Goal: Transaction & Acquisition: Purchase product/service

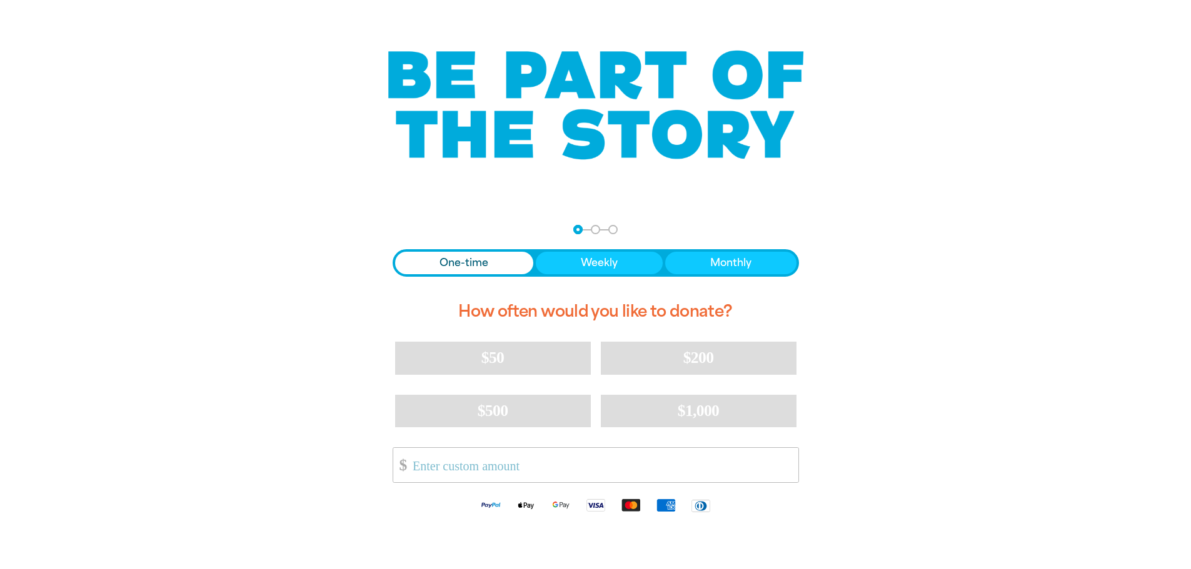
click at [515, 470] on input "Other Amount" at bounding box center [601, 465] width 394 height 34
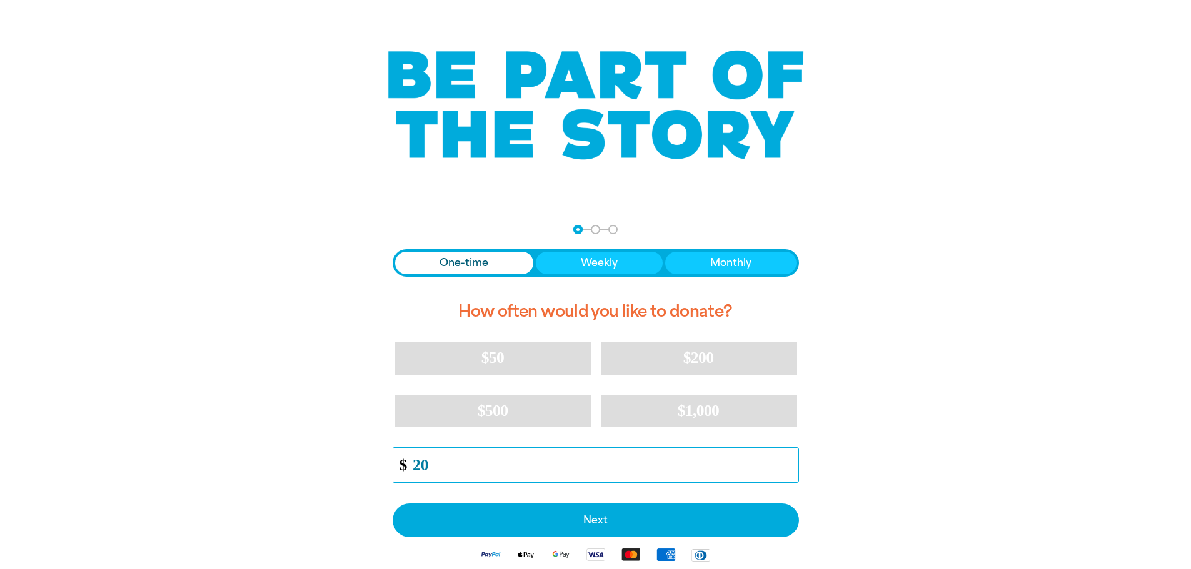
type input "20"
click at [937, 401] on div "arrow_back Back Step 1 Step 2 Step 3 One-time Weekly Monthly How often would yo…" at bounding box center [596, 429] width 750 height 441
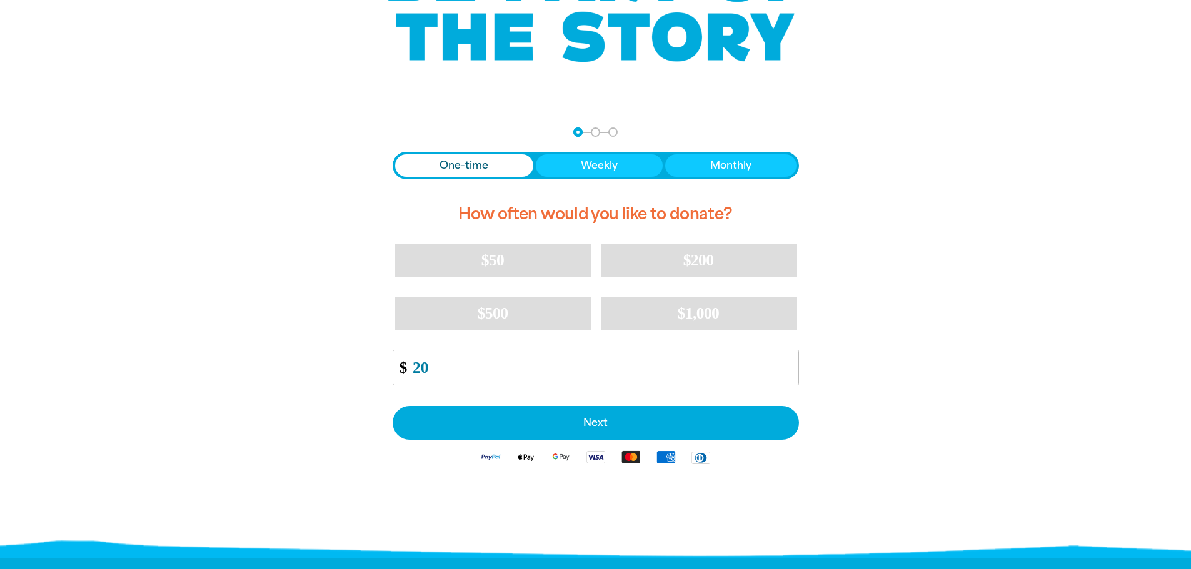
scroll to position [188, 0]
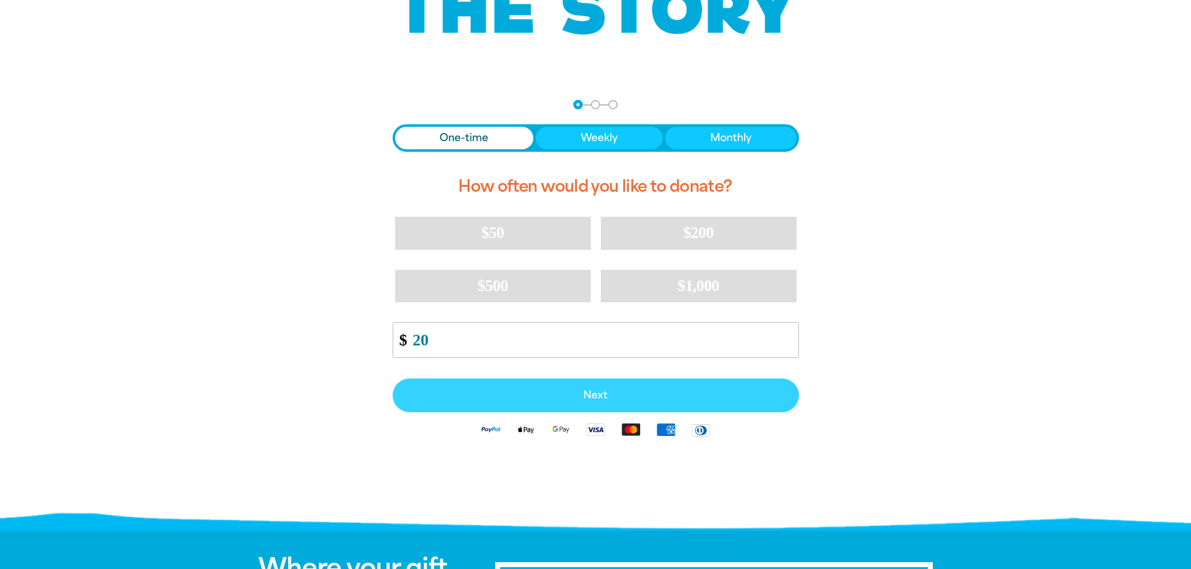
click at [653, 399] on span "Next" at bounding box center [595, 396] width 379 height 10
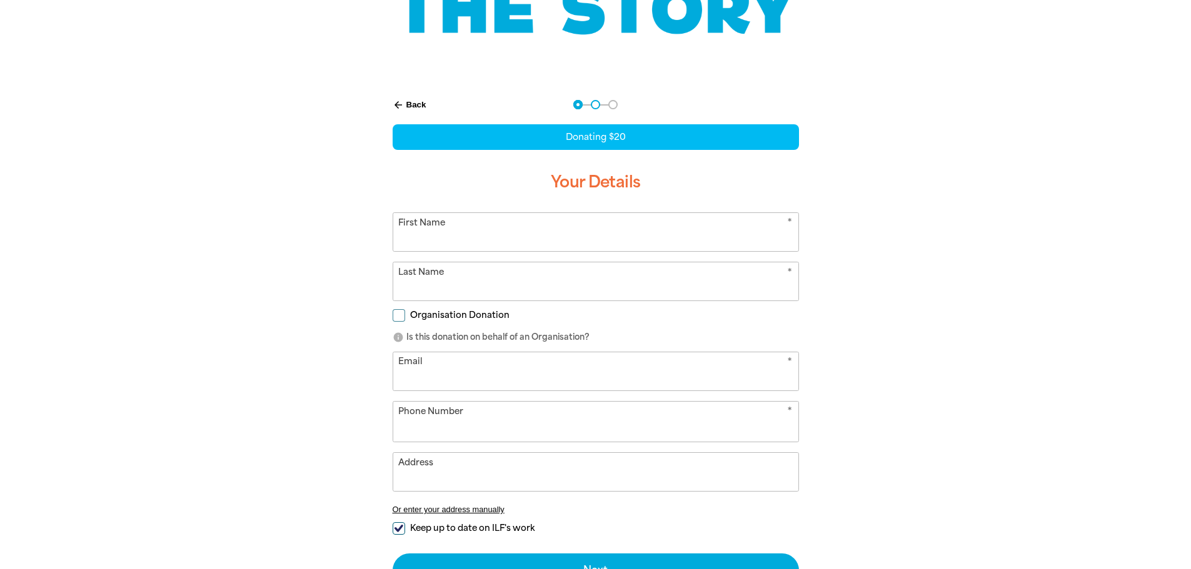
select select "AU"
click at [397, 315] on input "Organisation Donation" at bounding box center [399, 315] width 13 height 13
checkbox input "true"
select select "AU"
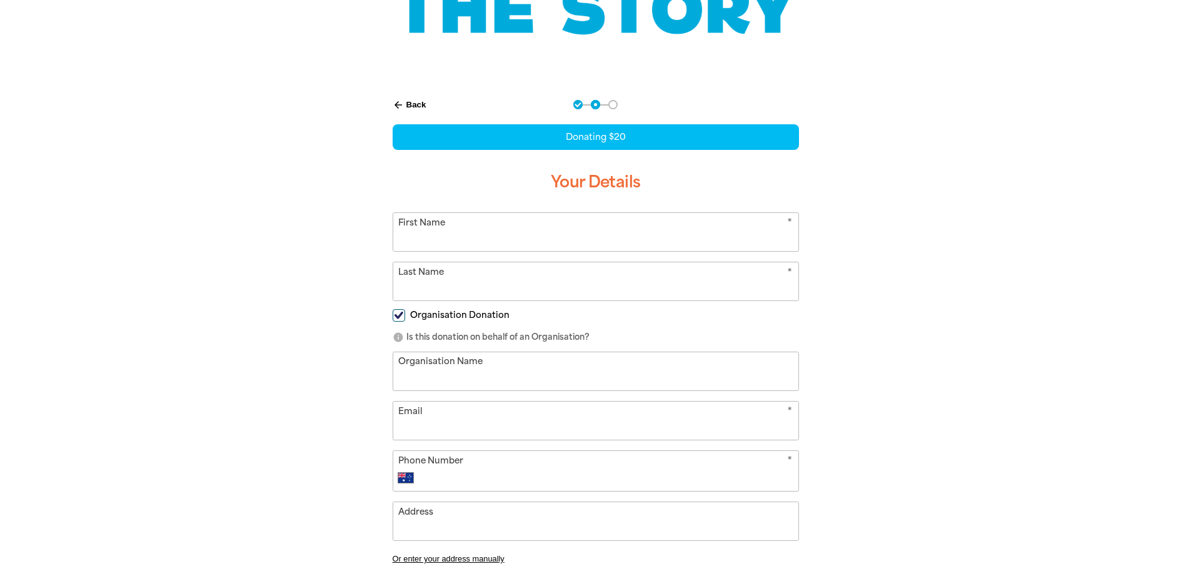
click at [397, 315] on input "Organisation Donation" at bounding box center [399, 315] width 13 height 13
checkbox input "false"
select select "AU"
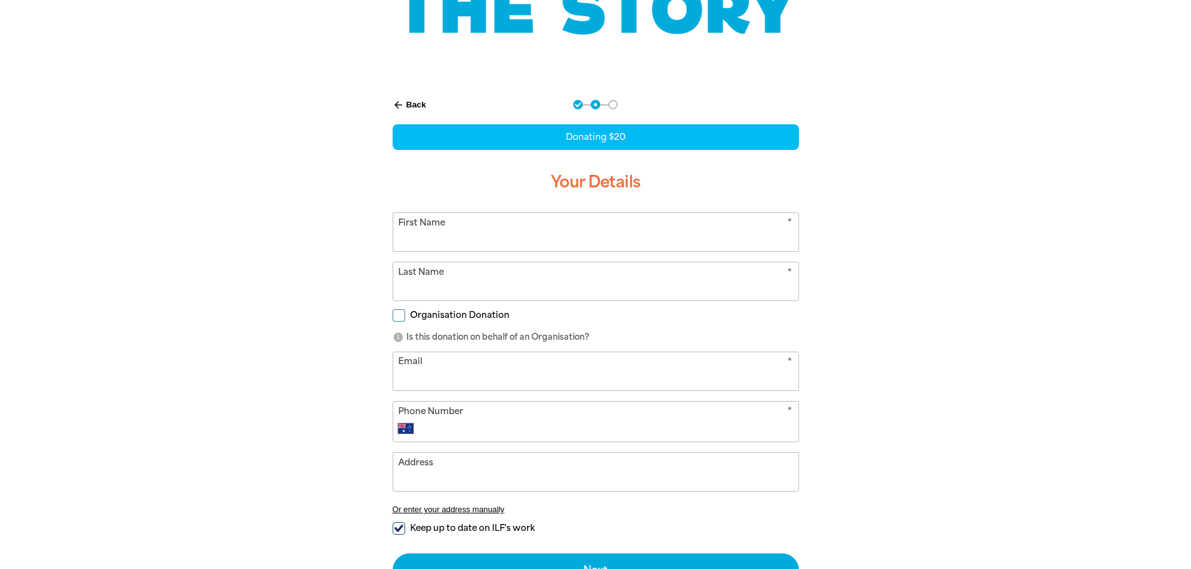
click at [999, 368] on div at bounding box center [595, 374] width 1191 height 581
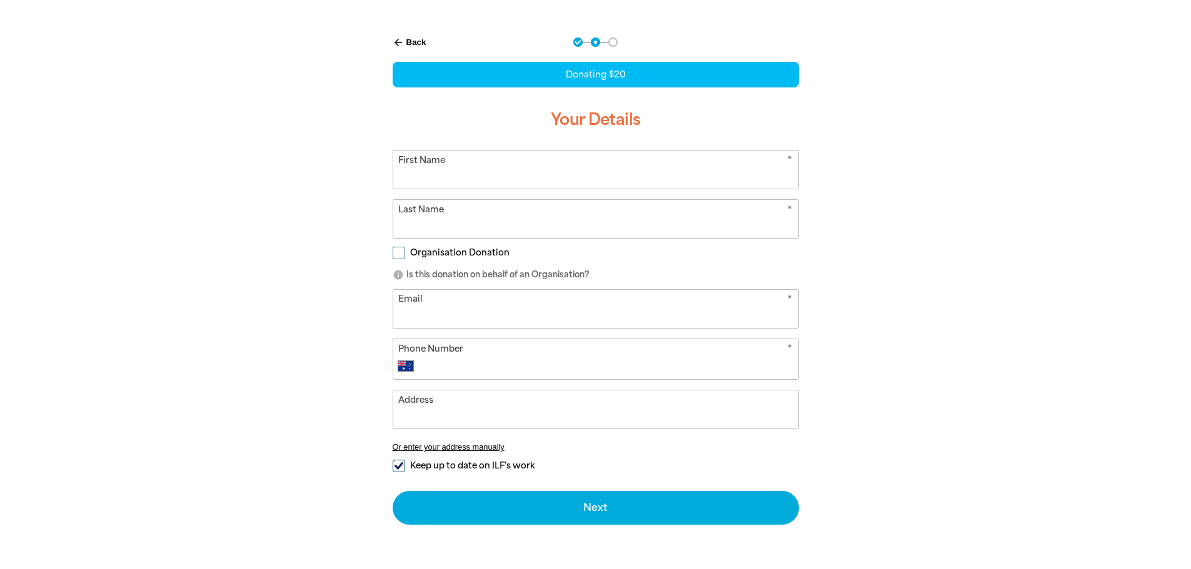
click at [466, 464] on span "Keep up to date on ILF's work" at bounding box center [472, 466] width 124 height 12
click at [405, 464] on input "Keep up to date on ILF's work" at bounding box center [399, 466] width 13 height 13
checkbox input "false"
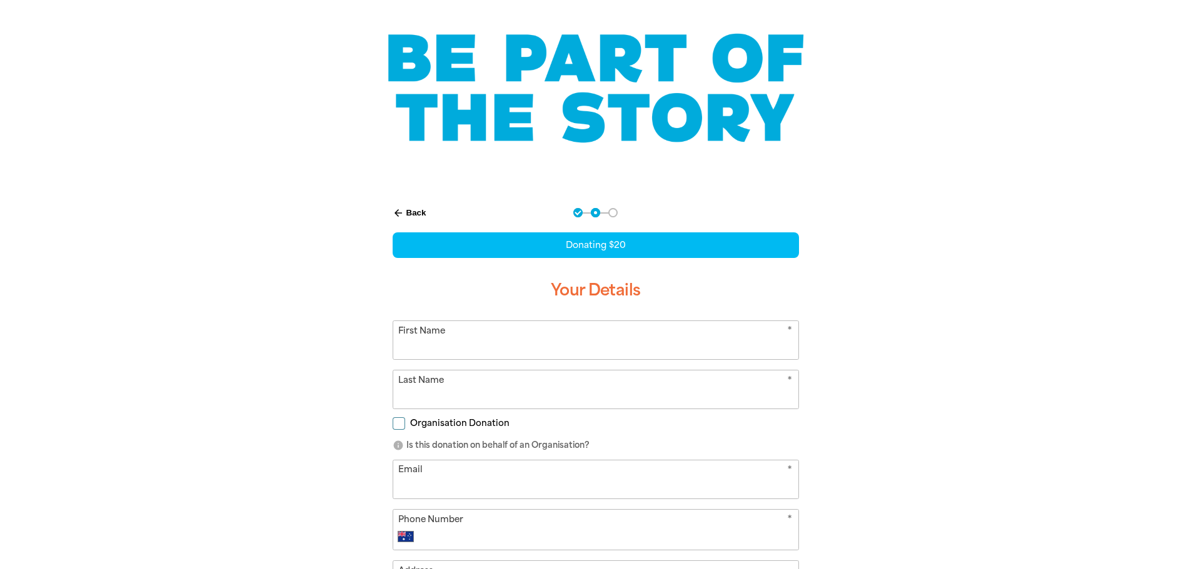
scroll to position [63, 0]
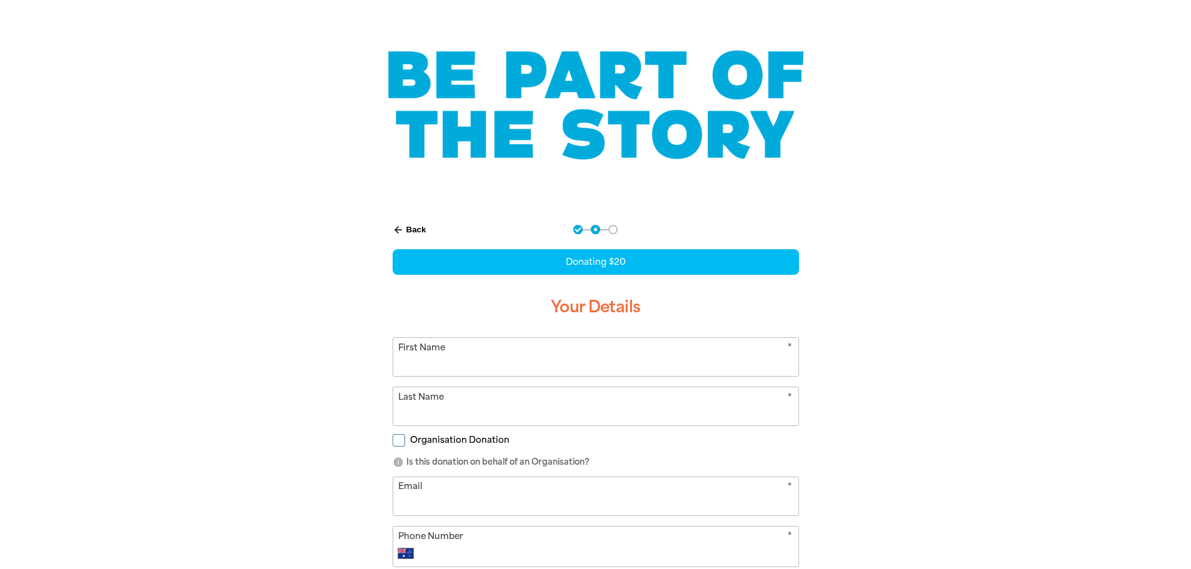
click at [436, 358] on input "First Name" at bounding box center [595, 357] width 405 height 38
type input "[PERSON_NAME]"
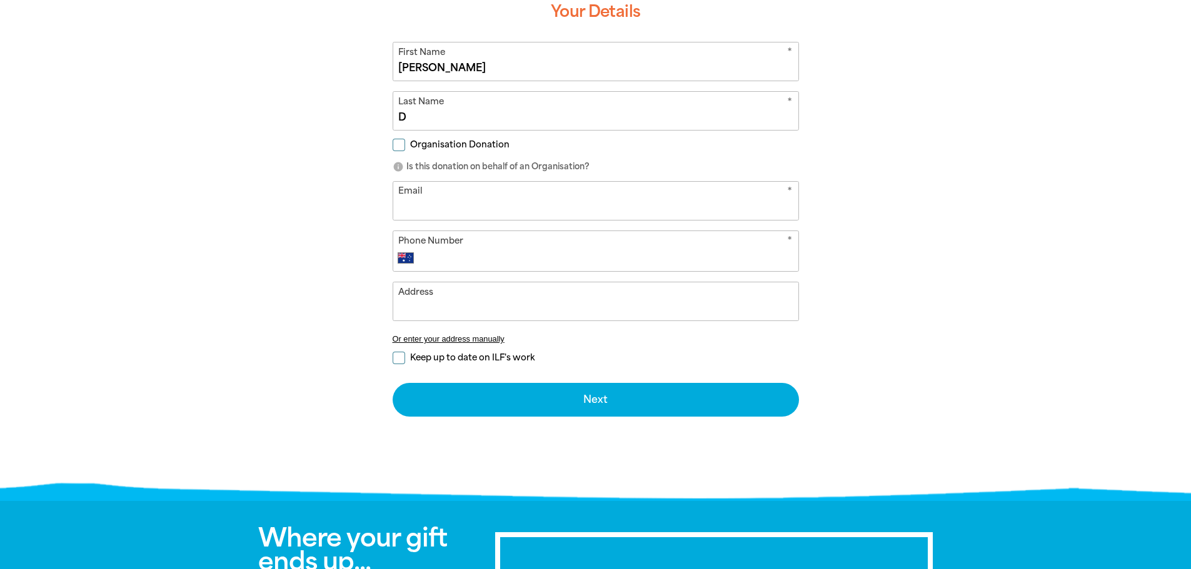
scroll to position [375, 0]
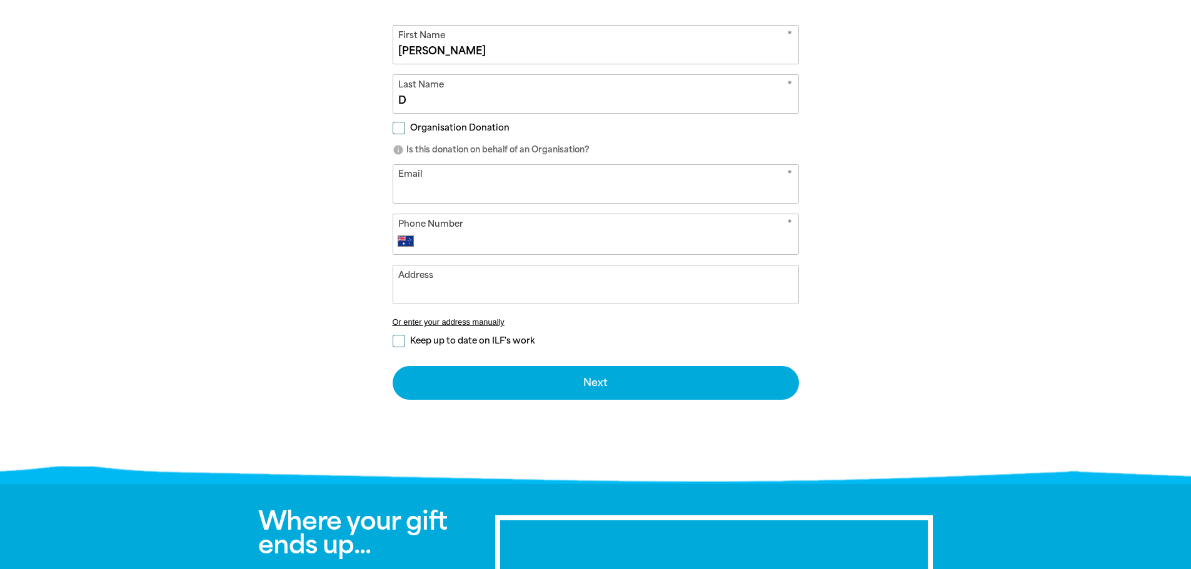
type input "D"
click at [423, 201] on input "Email" at bounding box center [595, 184] width 405 height 38
type input "[EMAIL_ADDRESS][DOMAIN_NAME]"
click at [788, 223] on icon "*" at bounding box center [789, 226] width 5 height 16
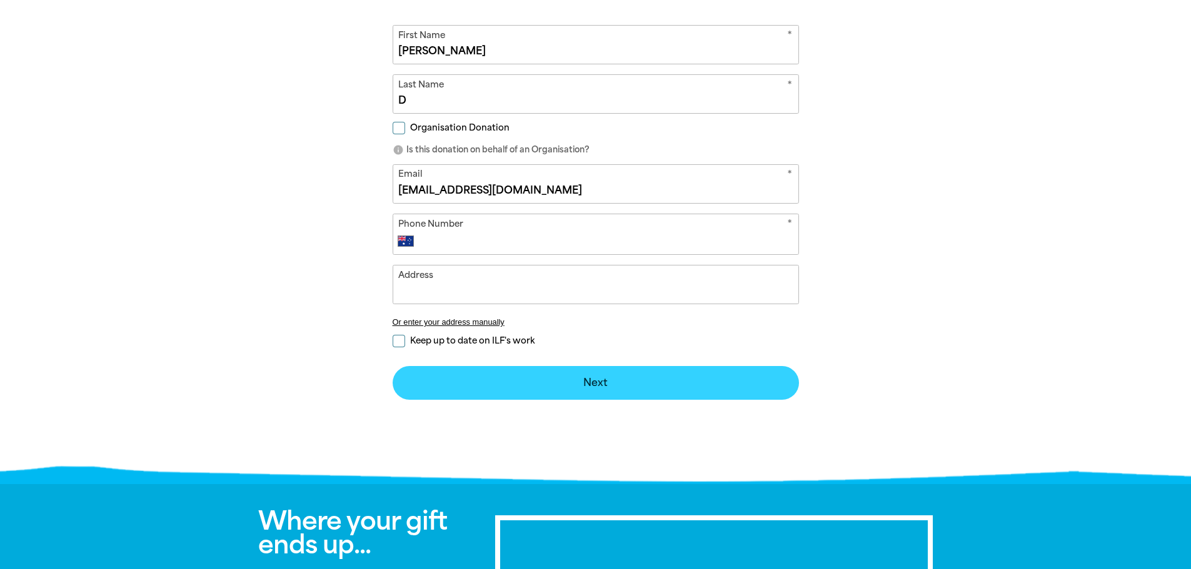
click at [559, 381] on button "Next chevron_right" at bounding box center [596, 383] width 406 height 34
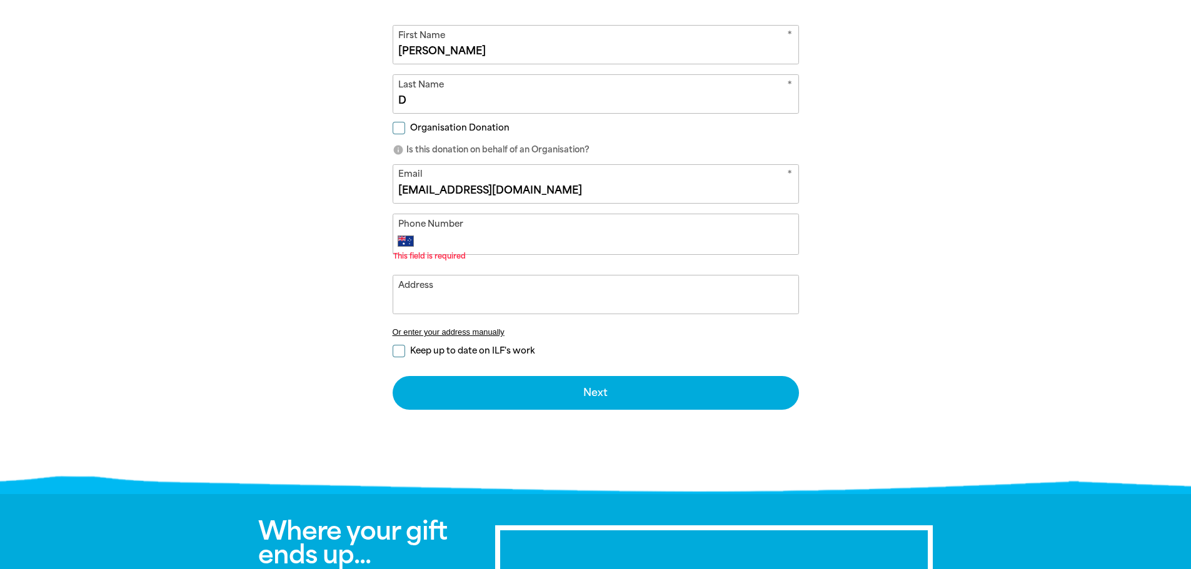
click at [433, 235] on input "Phone Number" at bounding box center [607, 241] width 369 height 15
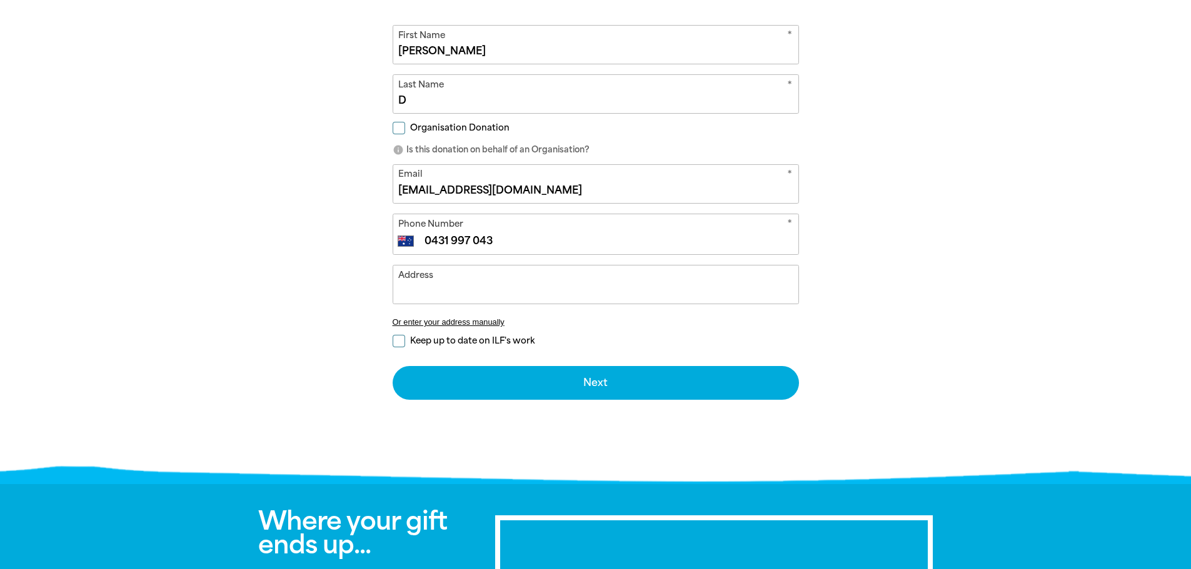
type input "0431 997 043"
click at [887, 234] on div "arrow_back Back Step 1 Step 2 Step 3 Donating $20 Your Details * First Name Sar…" at bounding box center [596, 187] width 750 height 581
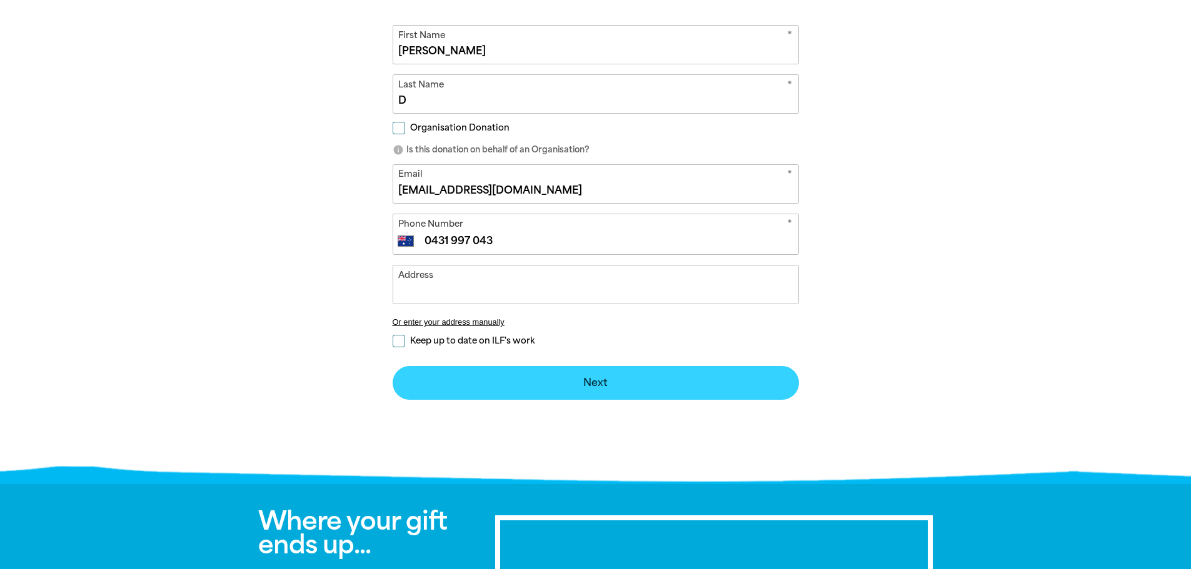
click at [619, 378] on button "Next chevron_right" at bounding box center [596, 383] width 406 height 34
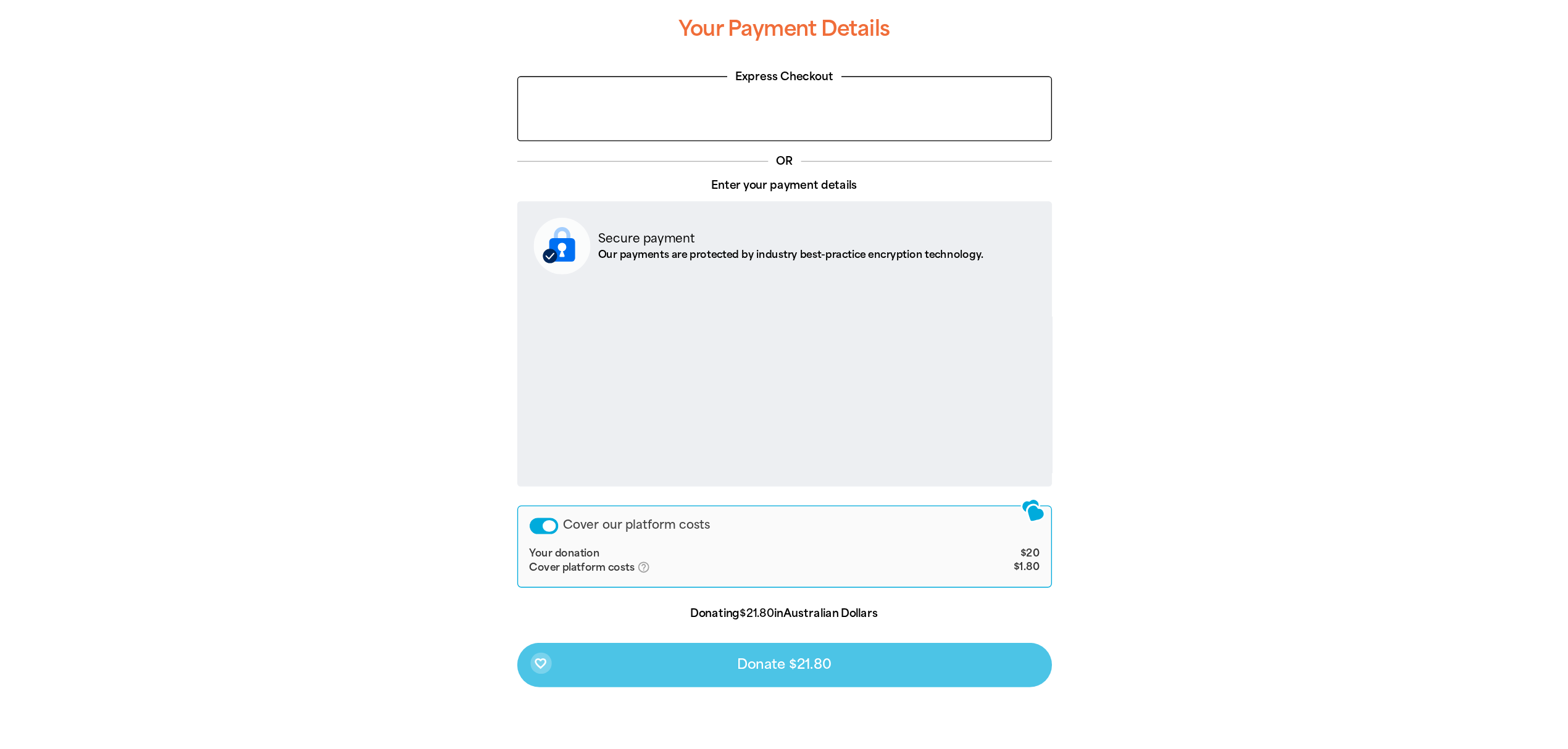
scroll to position [287, 0]
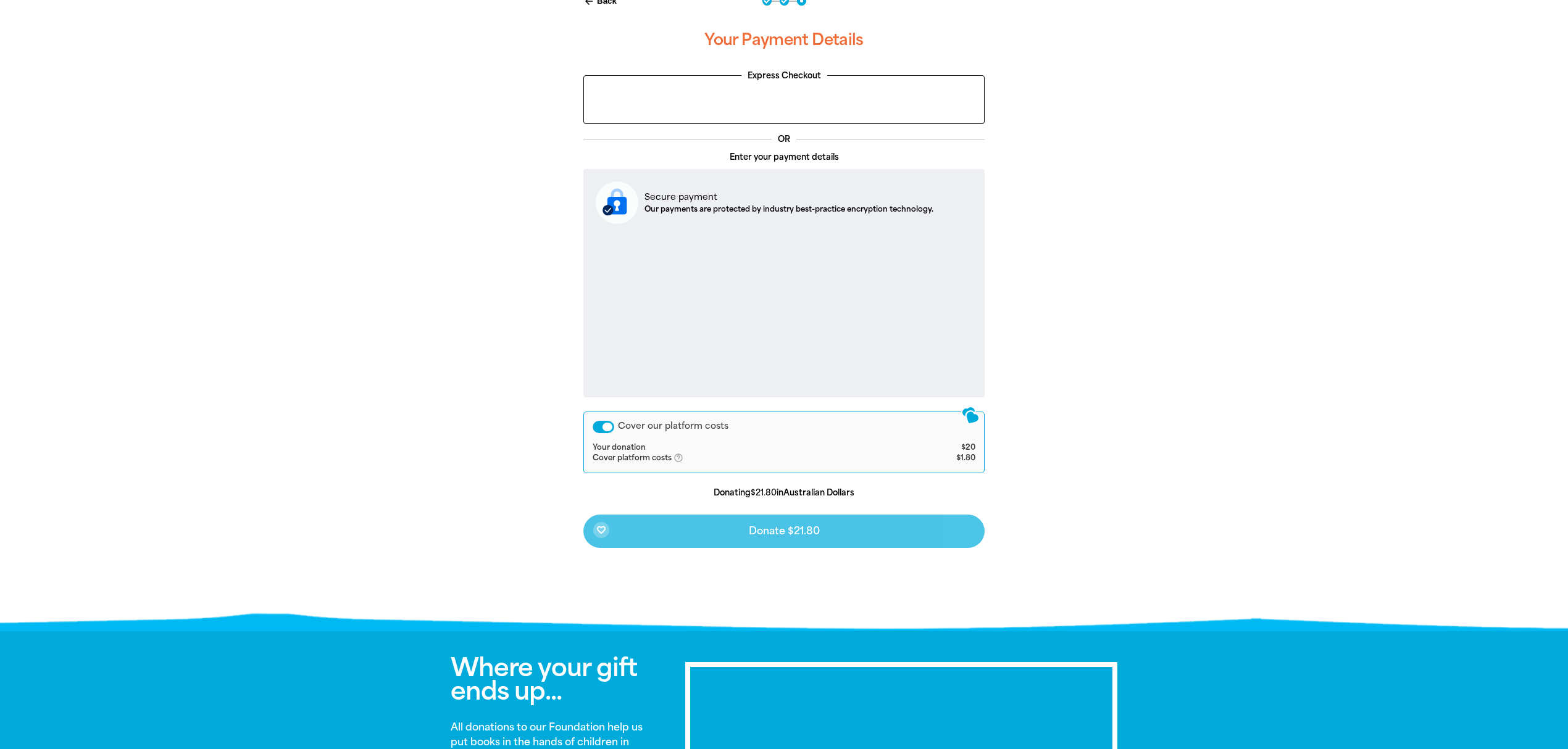
click at [601, 427] on div "Cover our platform costs" at bounding box center [603, 426] width 22 height 13
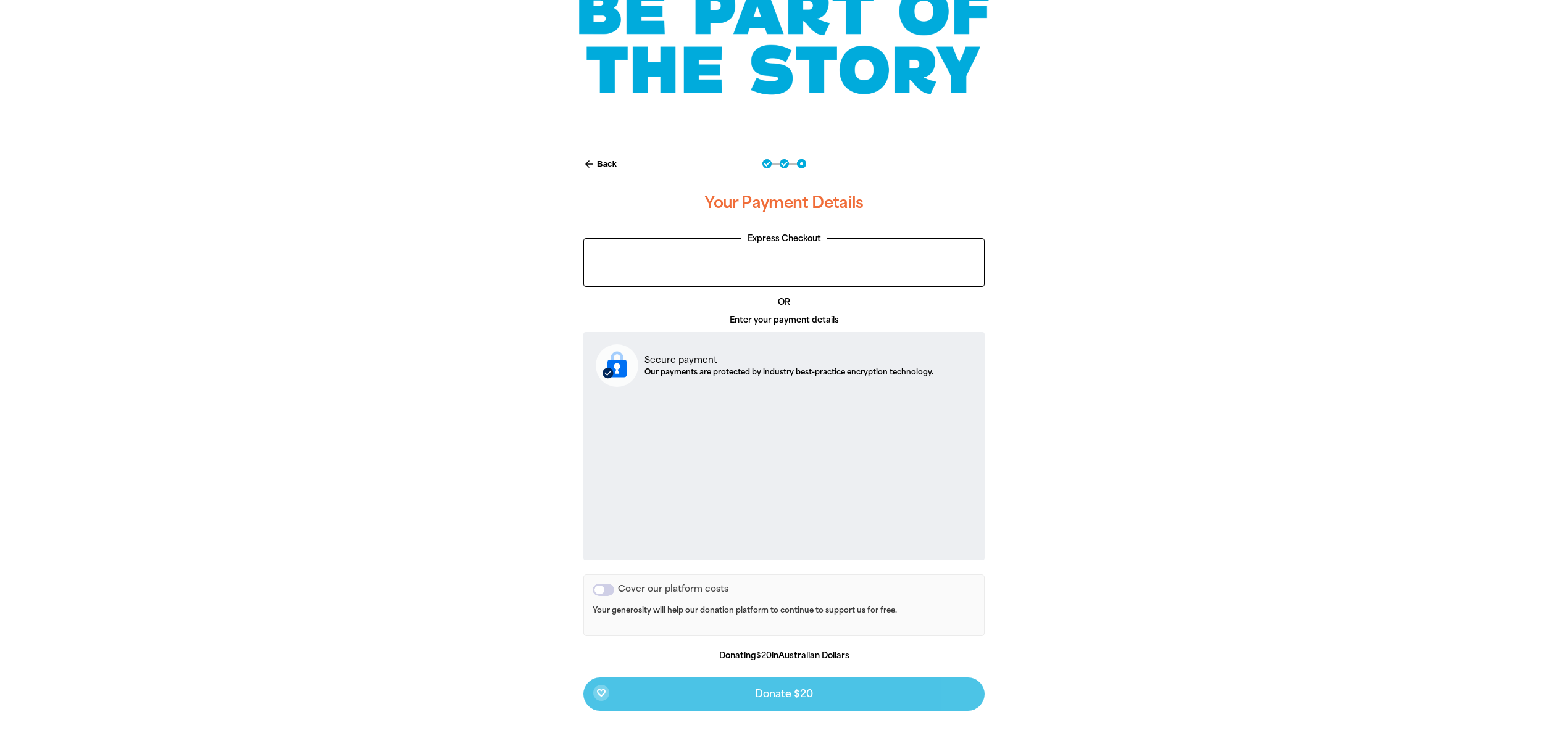
scroll to position [0, 0]
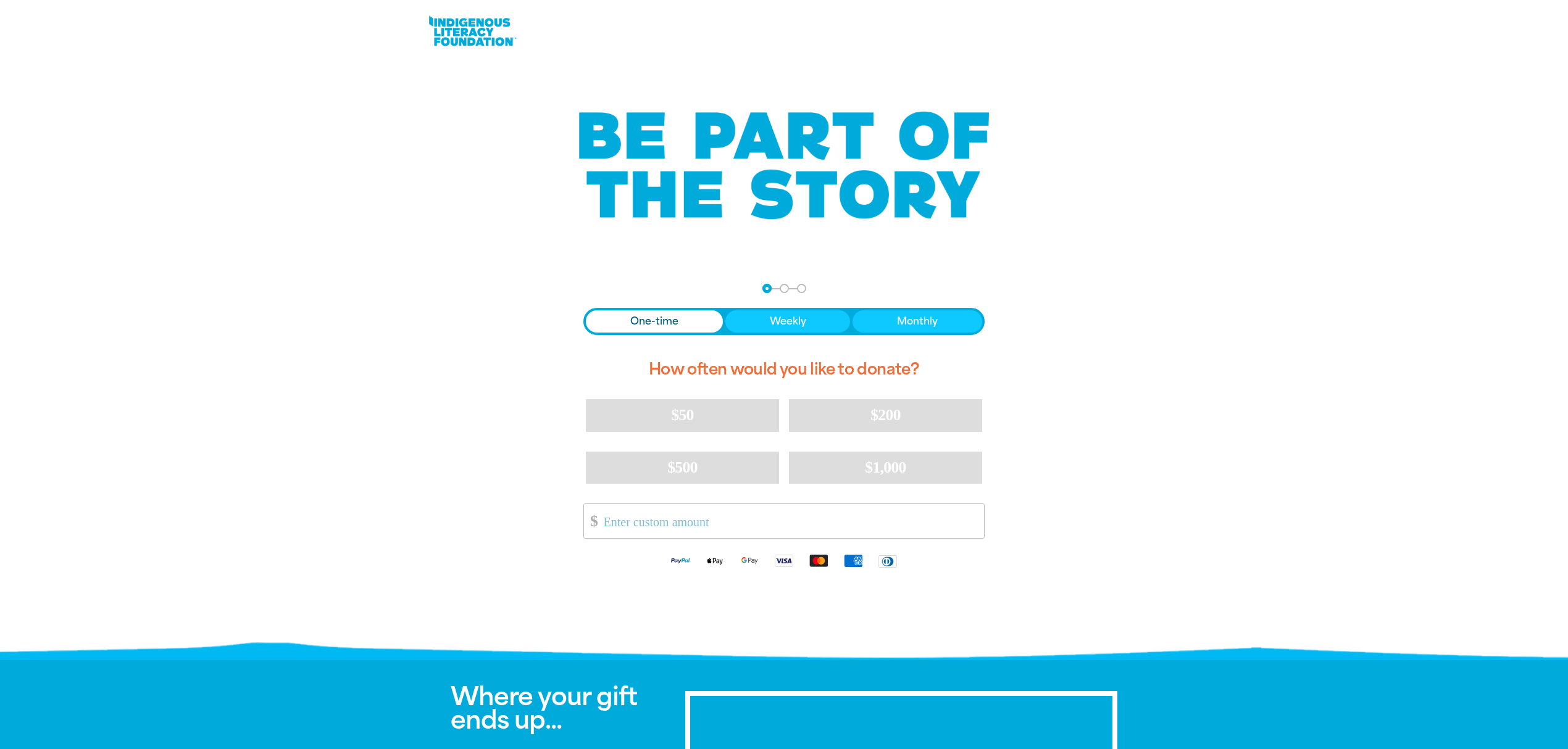
click at [823, 561] on img "Available payment methods" at bounding box center [818, 561] width 35 height 14
click at [638, 519] on input "Other Amount" at bounding box center [790, 521] width 389 height 34
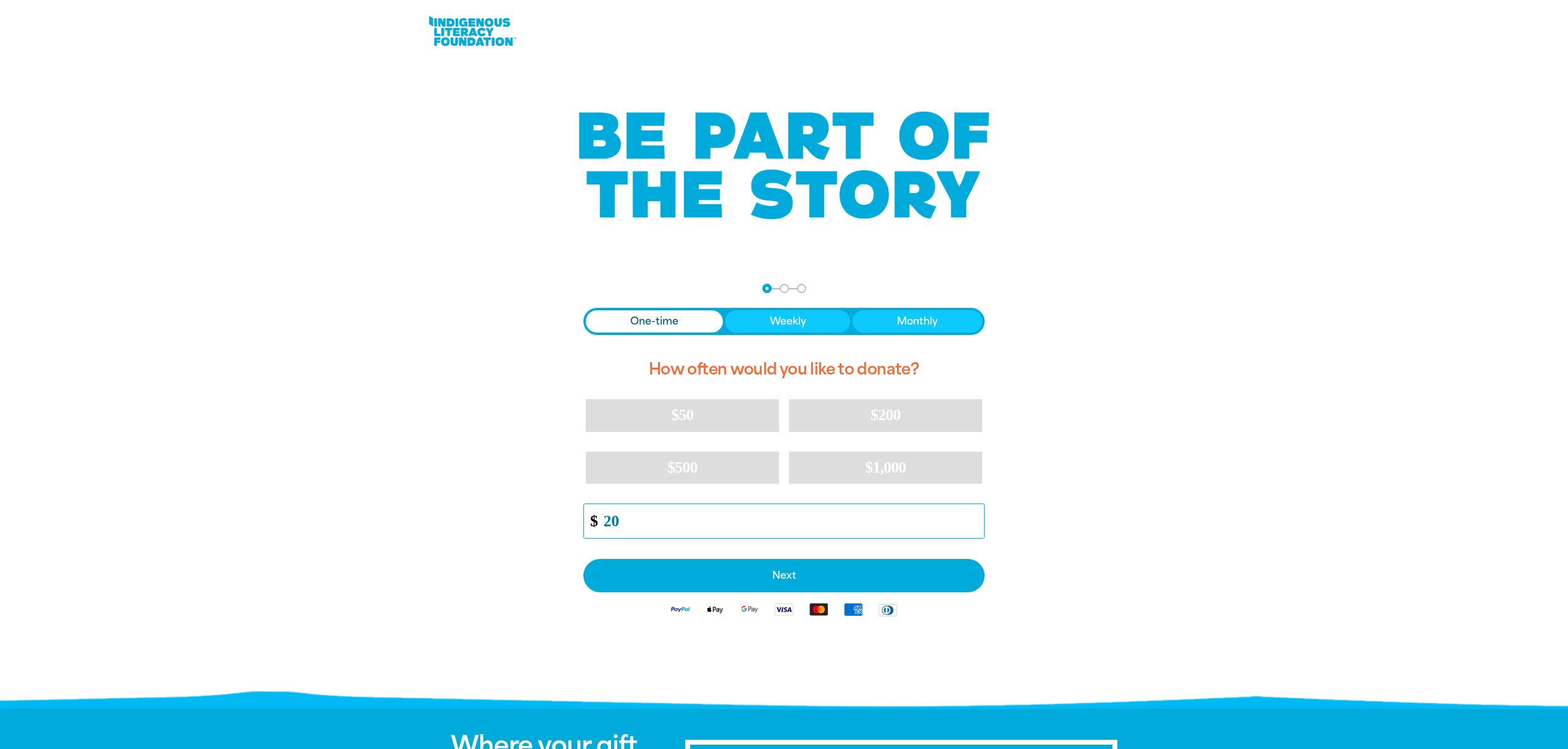
type input "20"
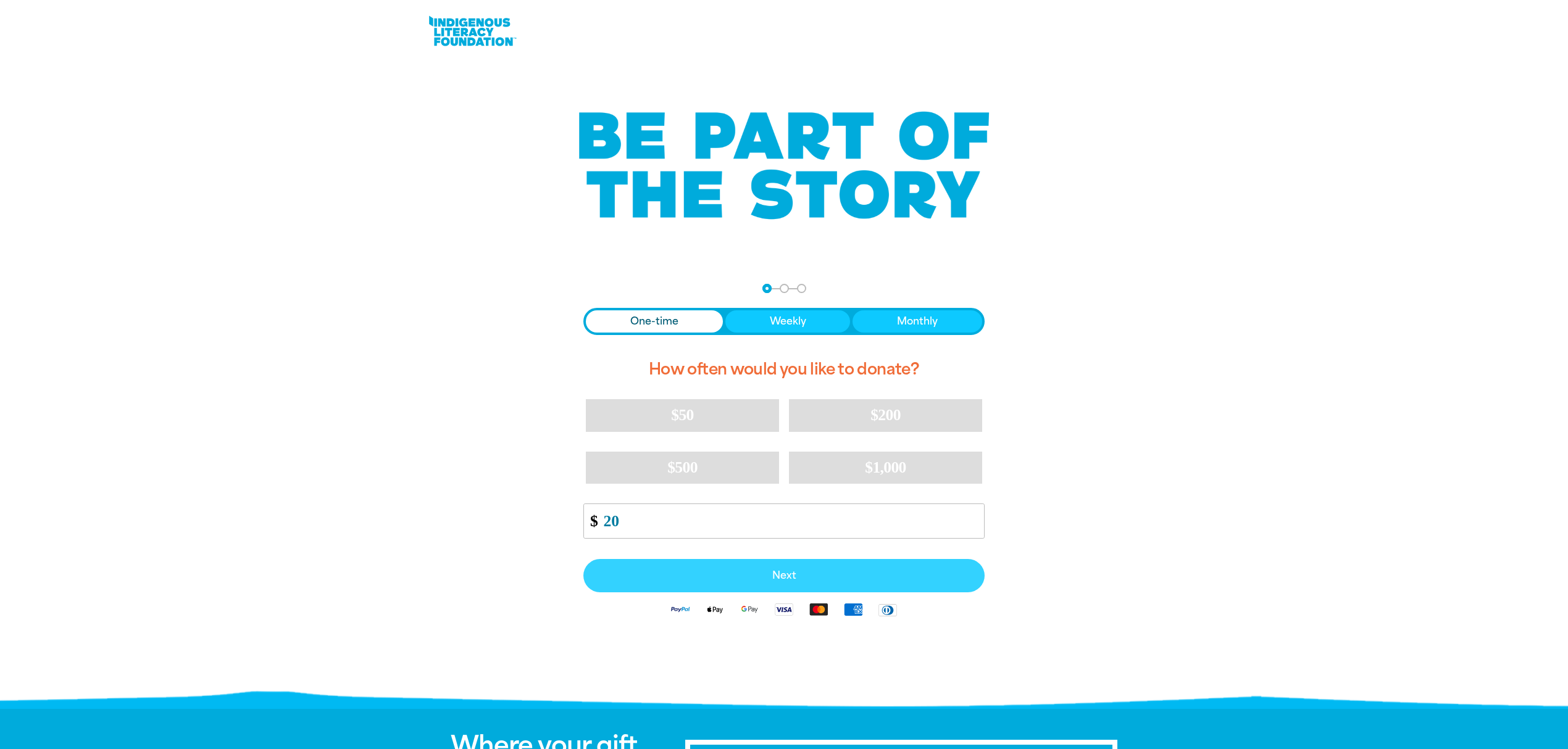
click at [721, 568] on button "Next" at bounding box center [784, 575] width 401 height 34
select select "AU"
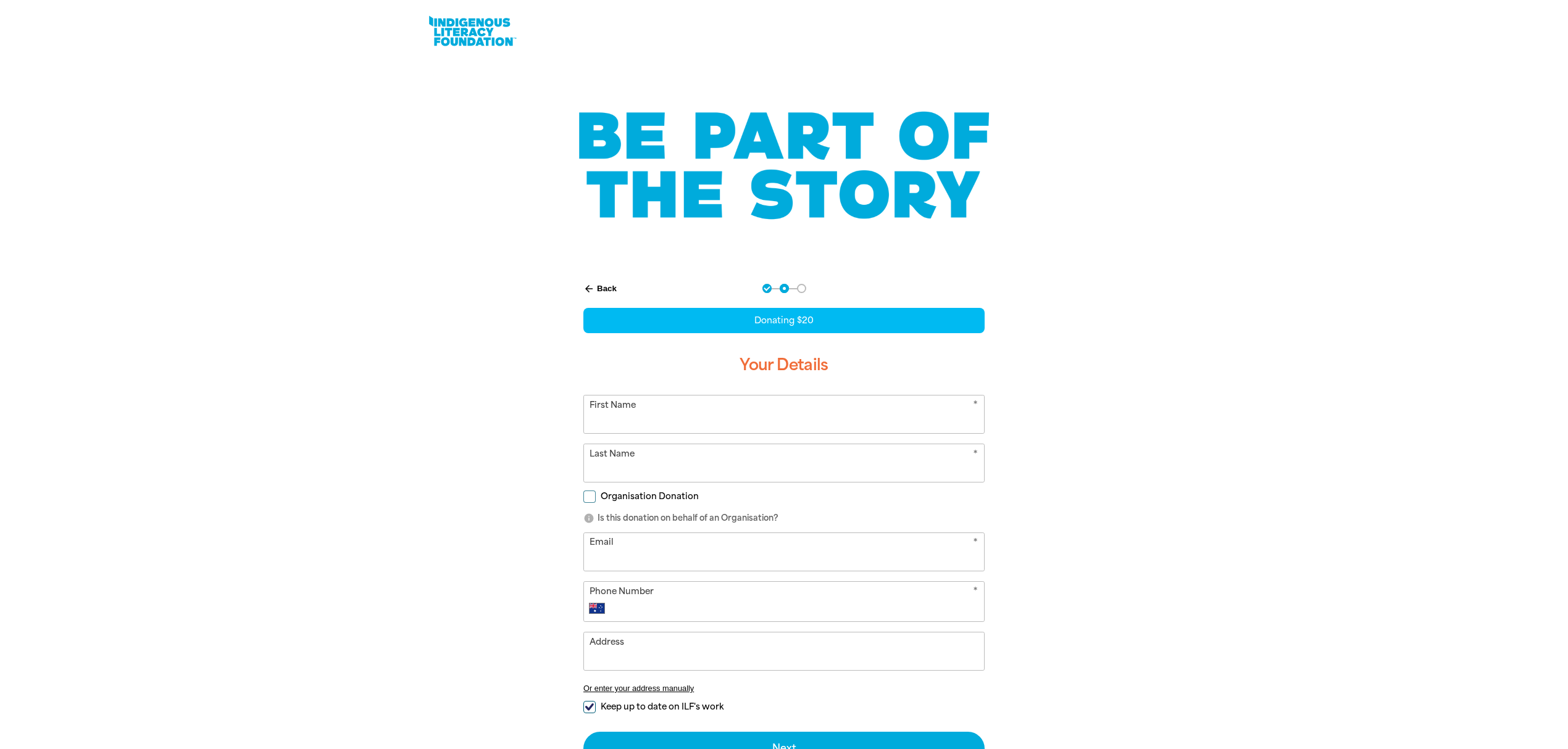
click at [711, 418] on input "First Name" at bounding box center [783, 414] width 400 height 37
type input "[PERSON_NAME]"
type input "D"
type input "[EMAIL_ADDRESS][DOMAIN_NAME]"
click at [677, 626] on form "* First Name [PERSON_NAME] * Last Name D Organisation Donation info Is this don…" at bounding box center [784, 579] width 401 height 370
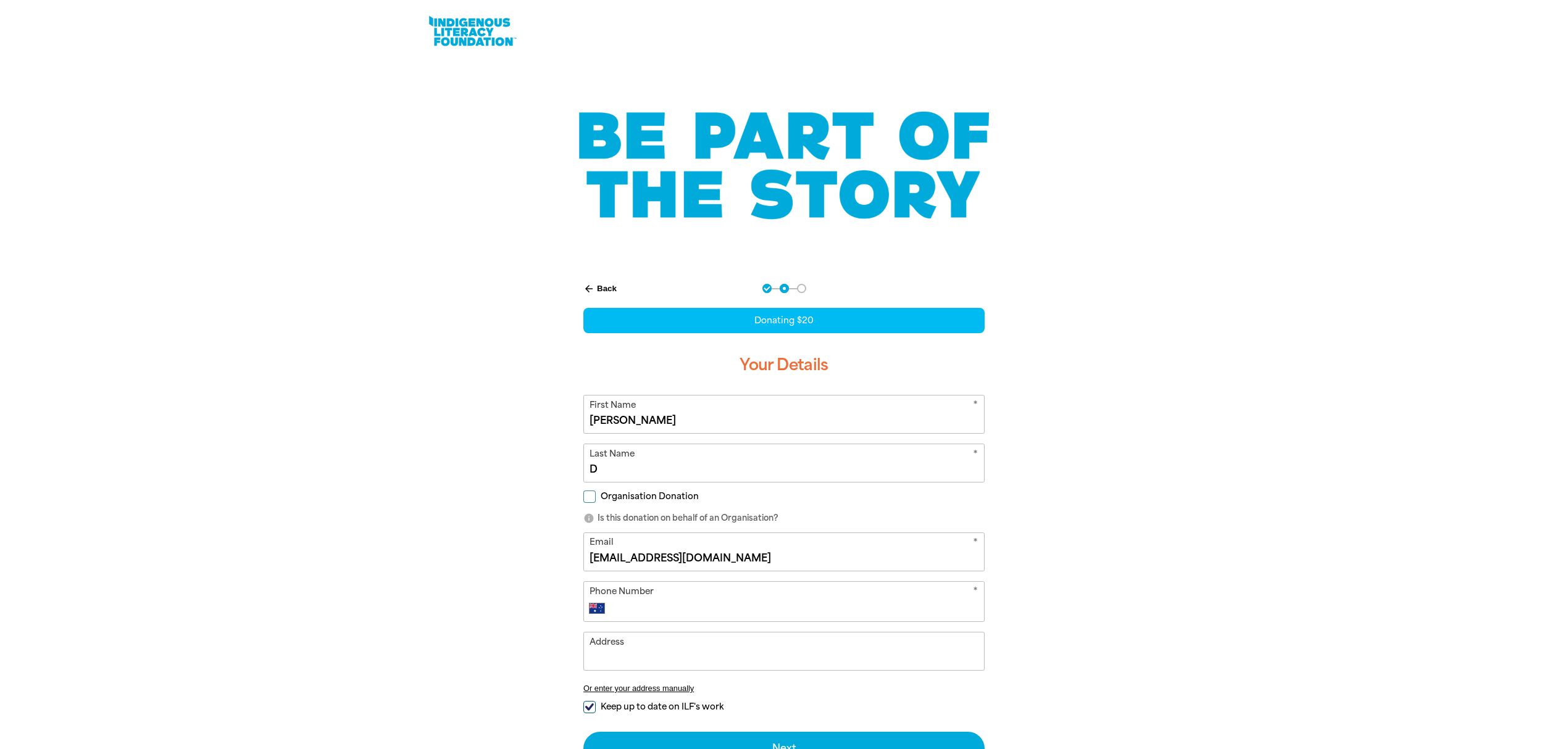
click at [677, 613] on input "Phone Number" at bounding box center [796, 608] width 364 height 15
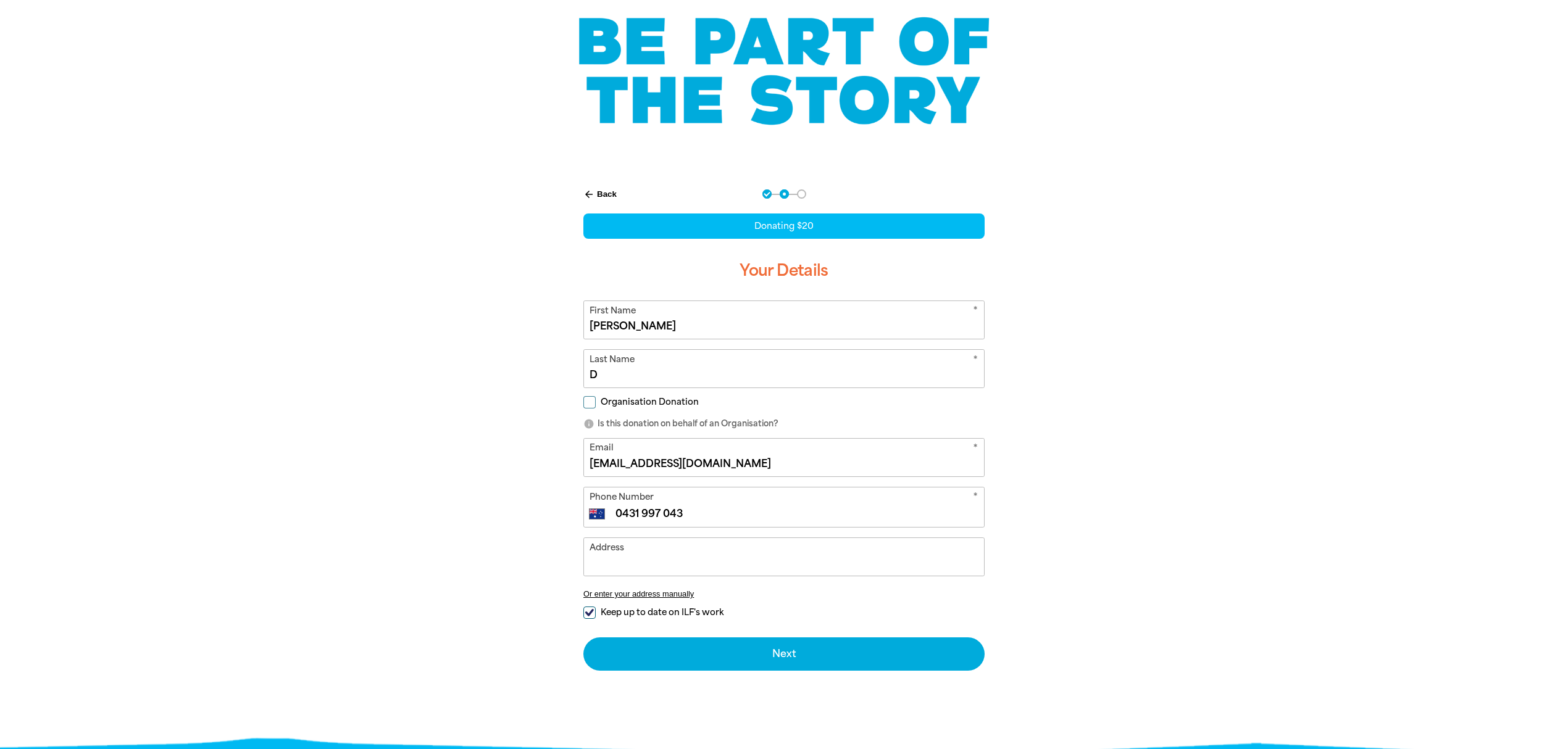
scroll to position [247, 0]
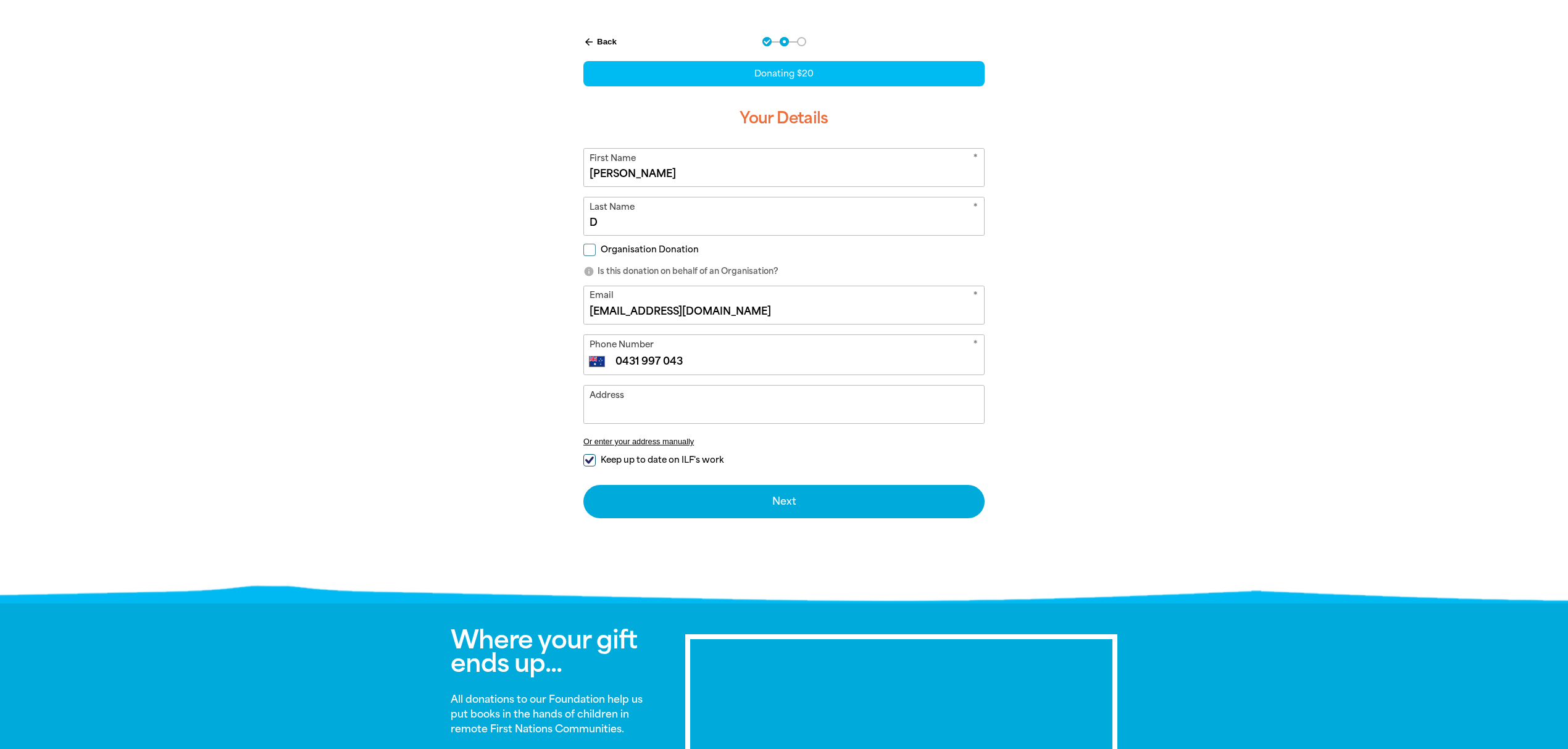
type input "0431 997 043"
click at [591, 467] on input "Keep up to date on ILF's work" at bounding box center [589, 460] width 13 height 13
checkbox input "false"
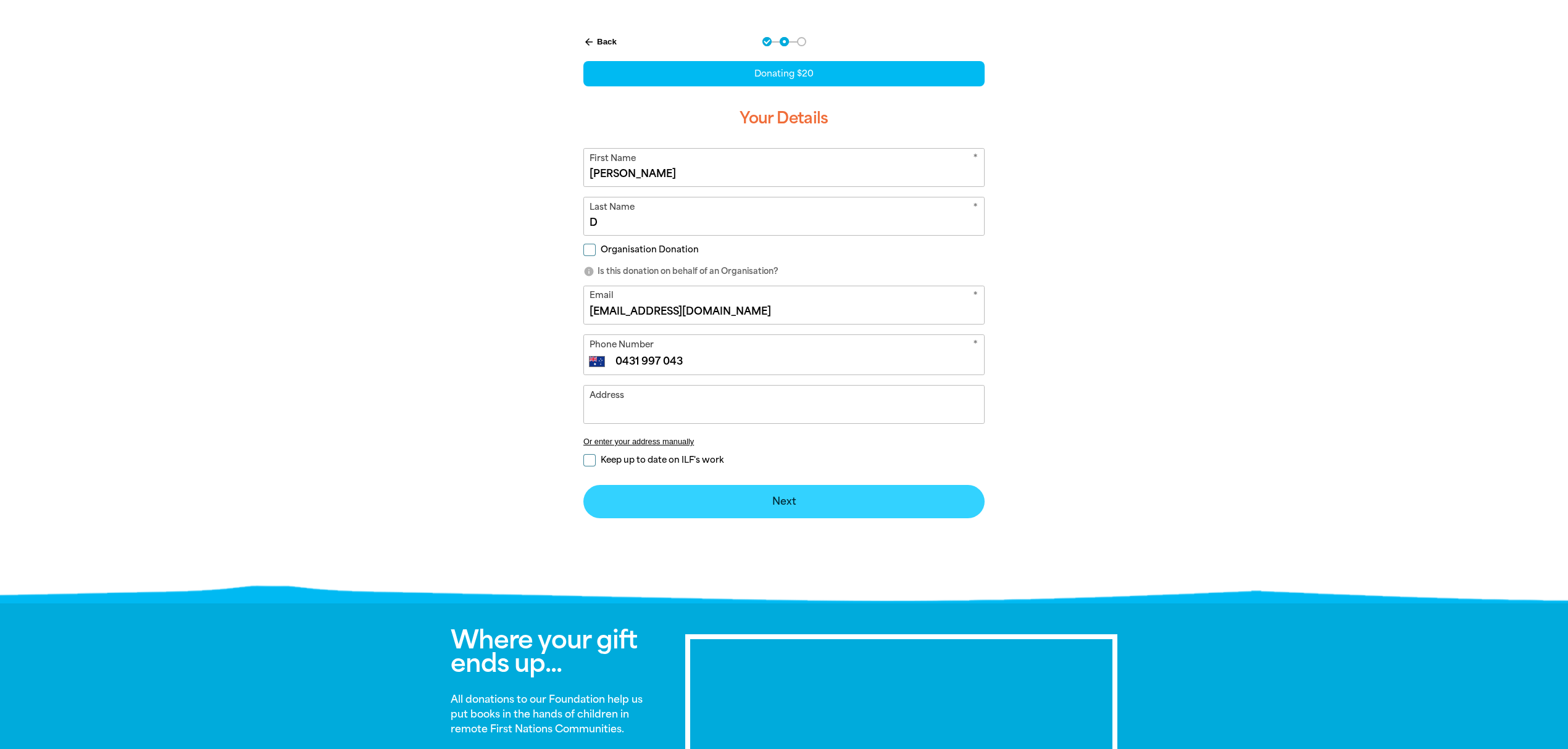
click at [663, 501] on button "Next chevron_right" at bounding box center [784, 501] width 401 height 34
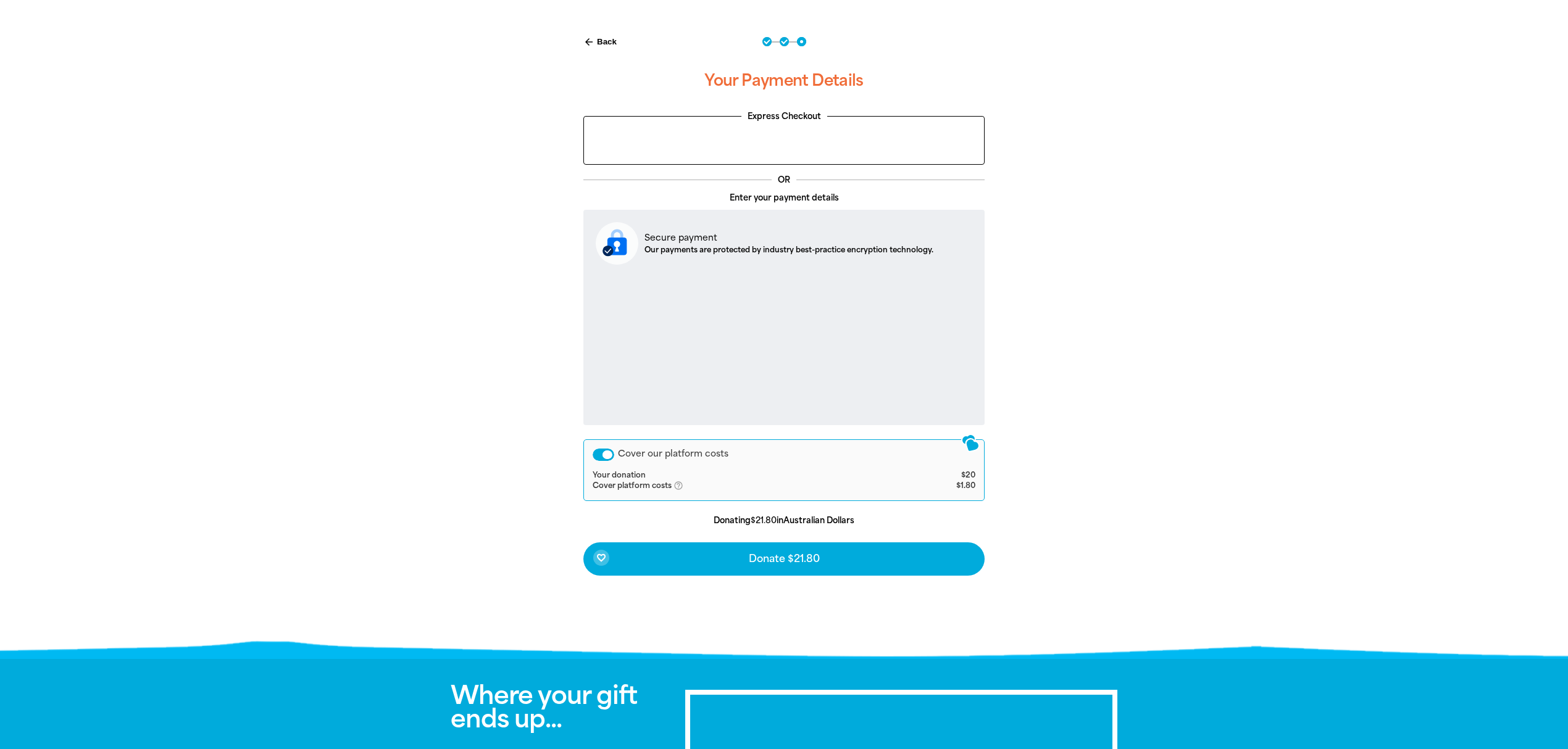
click at [680, 487] on icon "help_outlined" at bounding box center [683, 486] width 20 height 10
click at [469, 487] on div "arrow_back Back Step 1 Step 2 Step 3 Your Payment Details Express Checkout OR E…" at bounding box center [784, 337] width 741 height 631
click at [677, 483] on icon "help_outlined" at bounding box center [683, 486] width 20 height 10
click at [598, 453] on div "Cover our platform costs" at bounding box center [603, 454] width 22 height 13
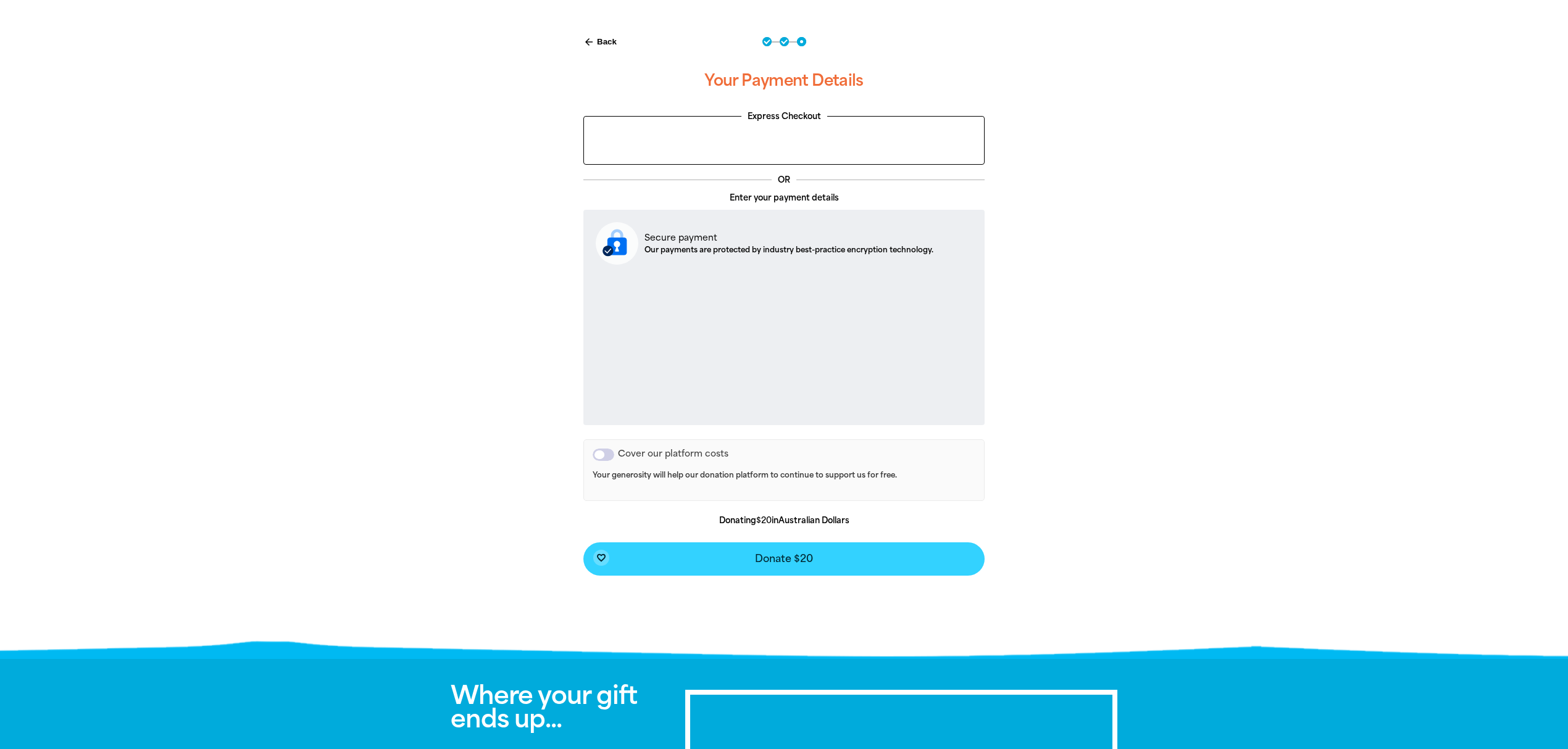
click at [785, 561] on span "Donate $20" at bounding box center [783, 559] width 58 height 10
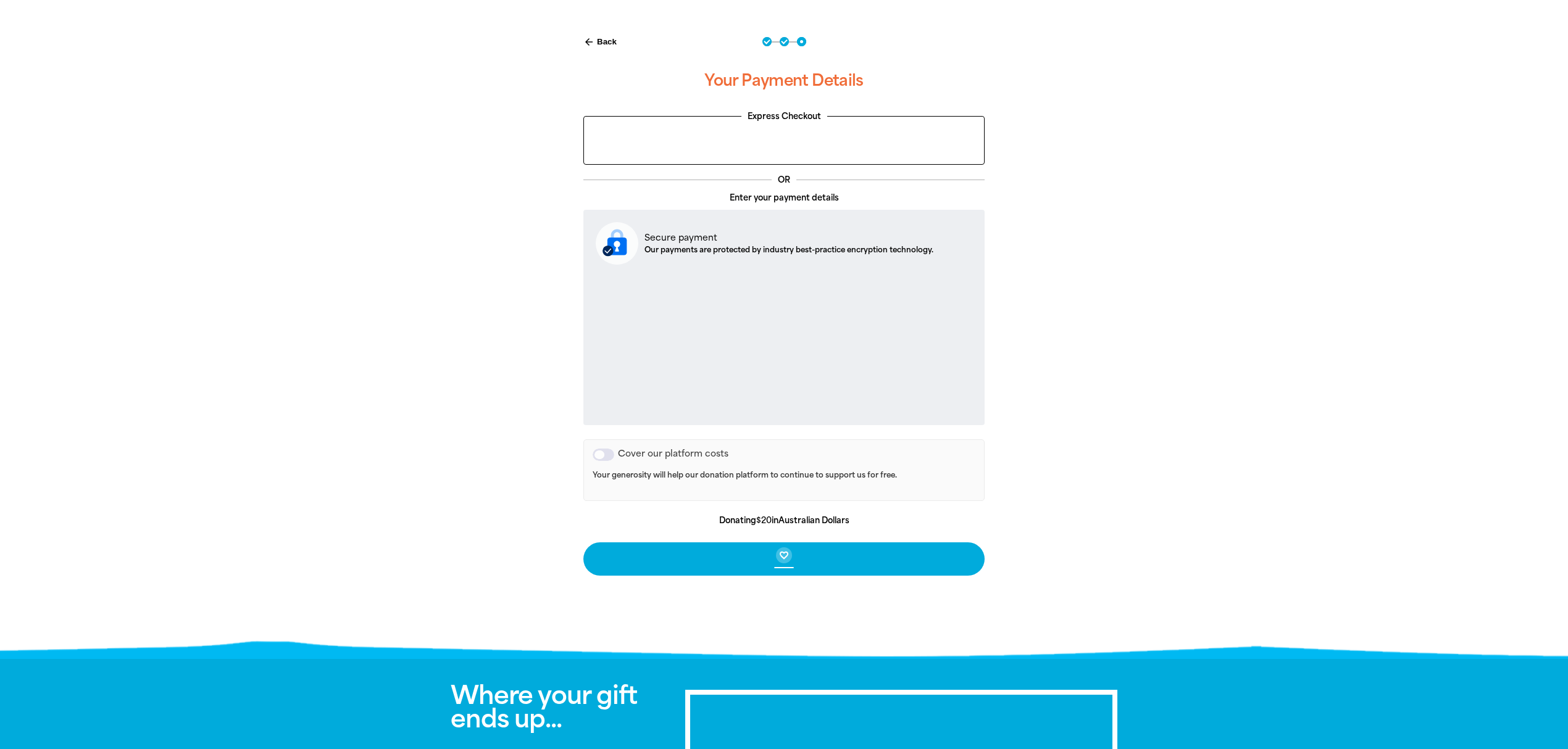
click at [157, 282] on div at bounding box center [784, 337] width 1568 height 631
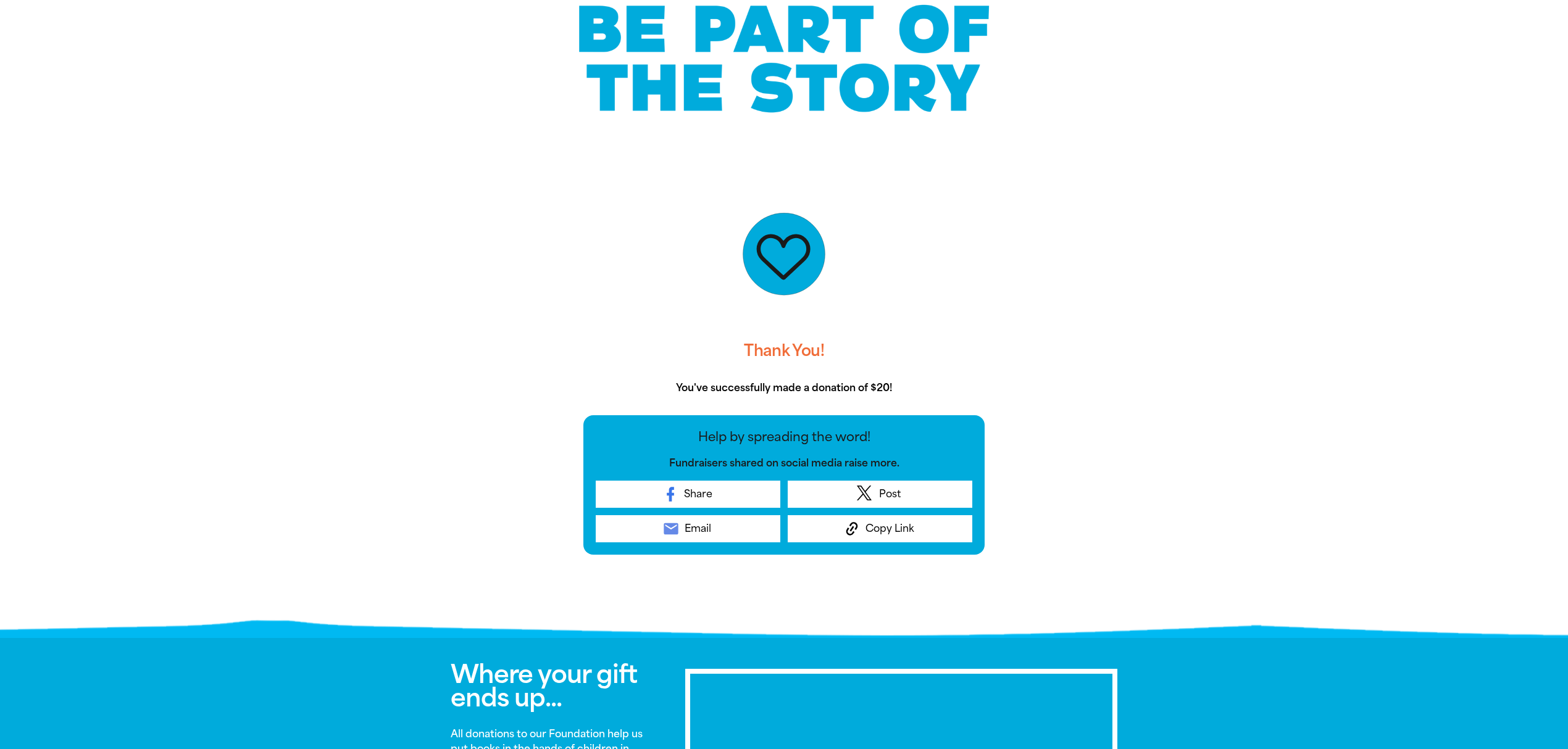
scroll to position [0, 0]
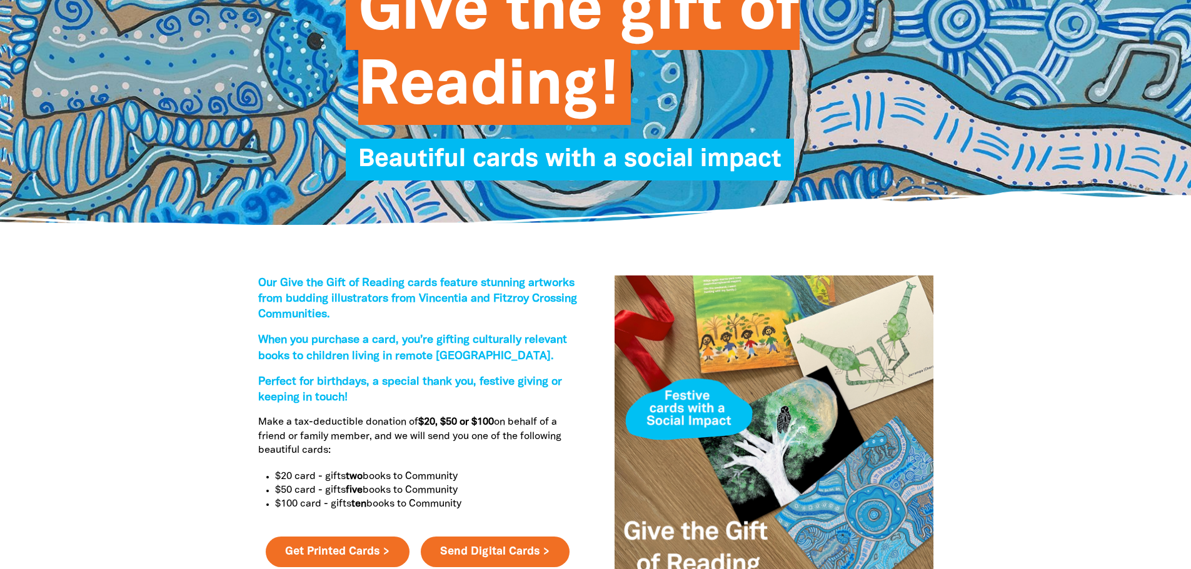
scroll to position [250, 0]
